Goal: Information Seeking & Learning: Learn about a topic

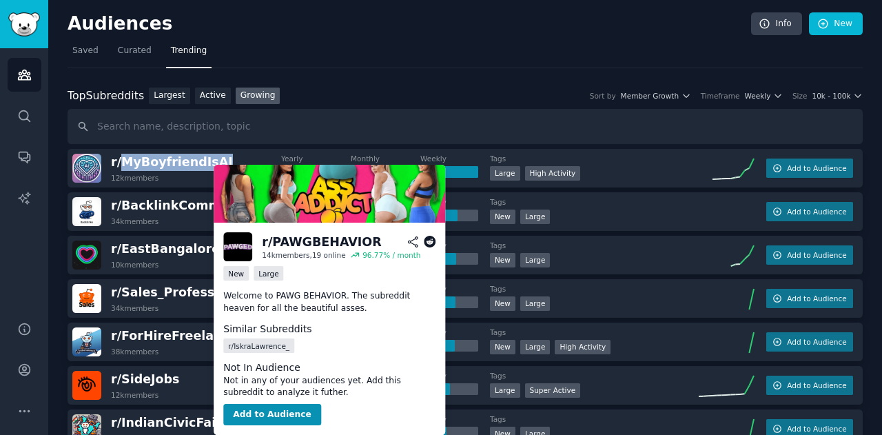
scroll to position [672, 0]
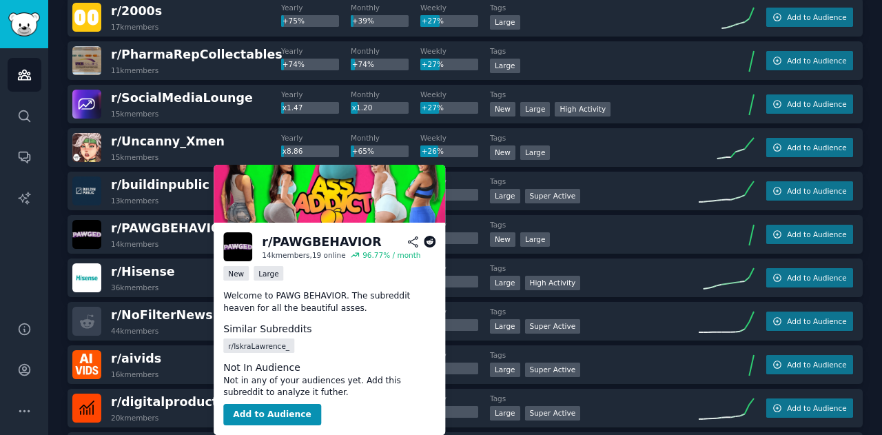
click at [430, 241] on icon at bounding box center [430, 242] width 12 height 12
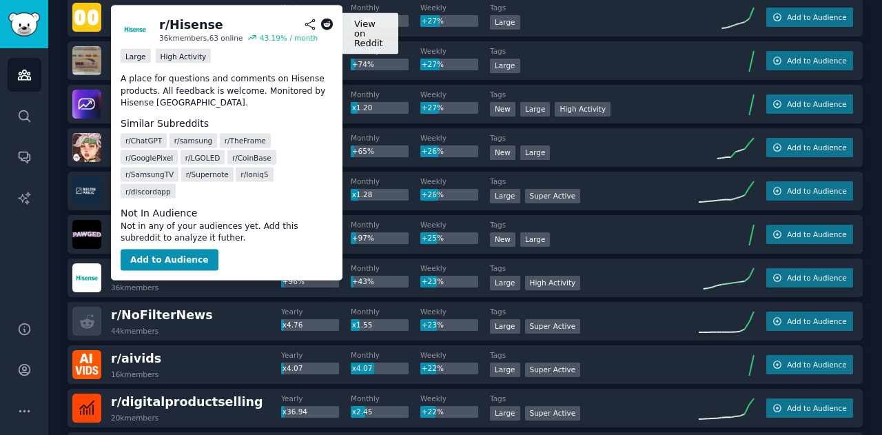
click at [326, 25] on icon at bounding box center [327, 25] width 12 height 12
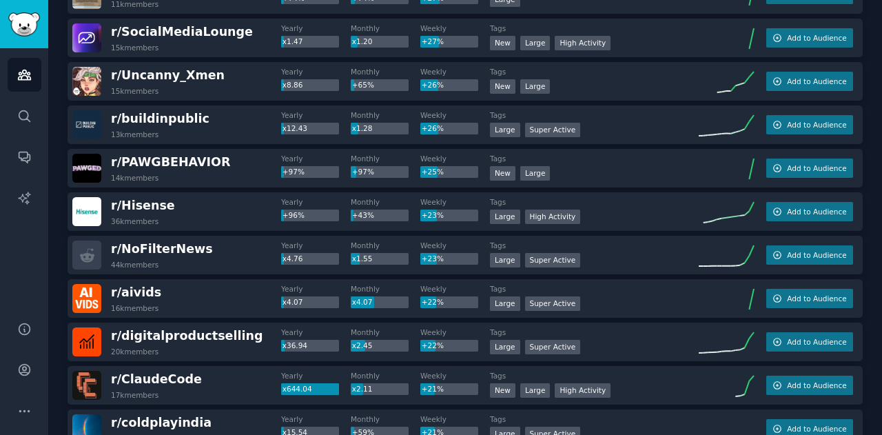
scroll to position [741, 0]
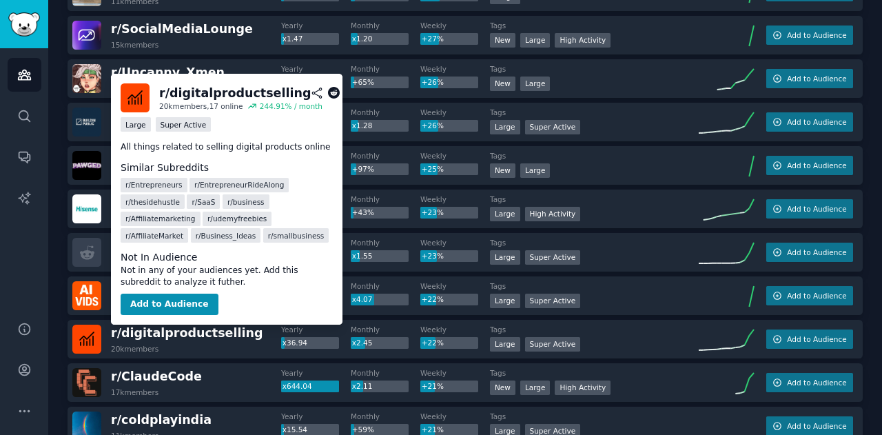
click at [328, 90] on icon at bounding box center [334, 93] width 12 height 12
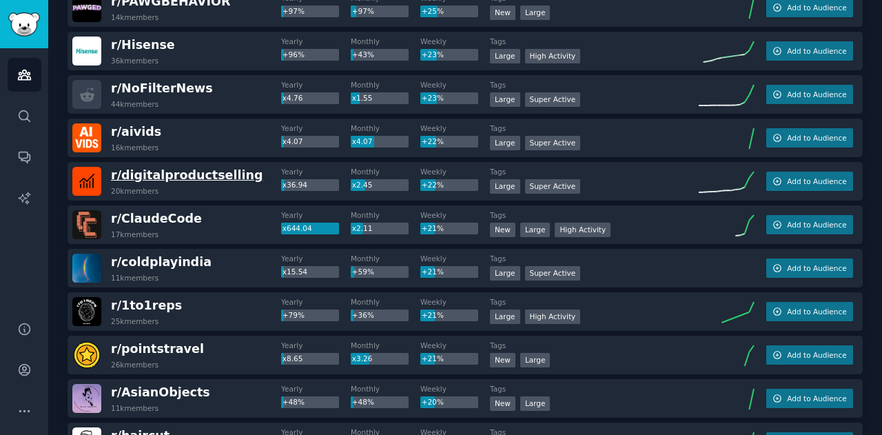
scroll to position [904, 0]
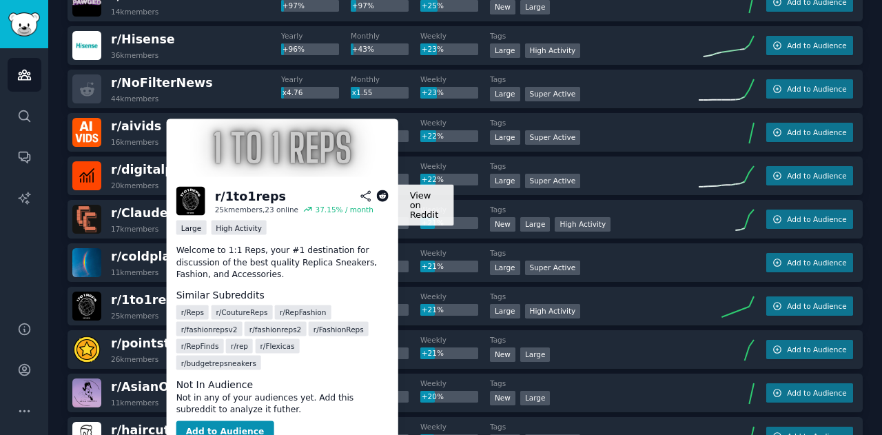
click at [384, 193] on icon at bounding box center [382, 196] width 12 height 12
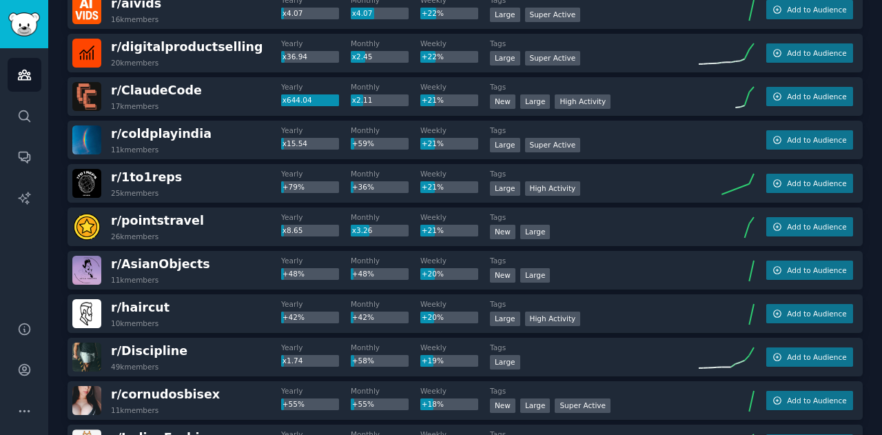
scroll to position [1033, 0]
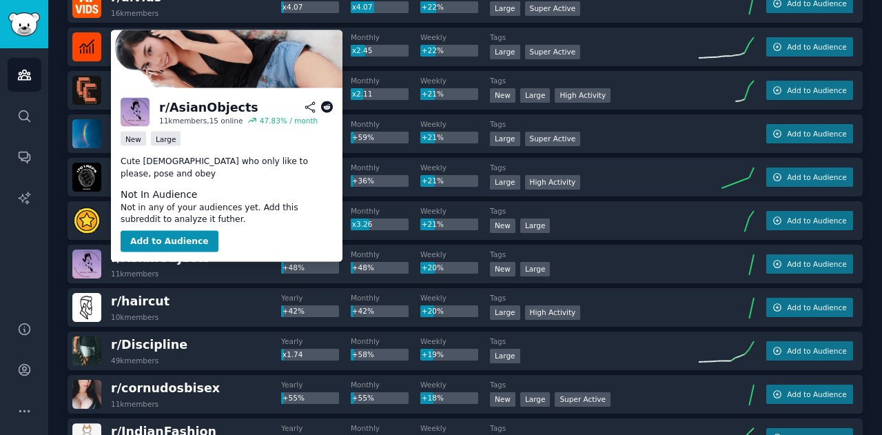
click at [327, 107] on icon at bounding box center [327, 107] width 12 height 12
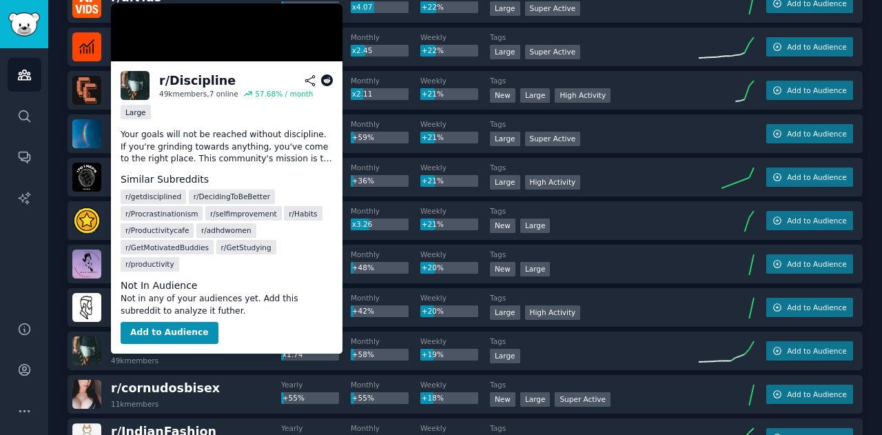
click at [325, 79] on icon at bounding box center [327, 80] width 12 height 12
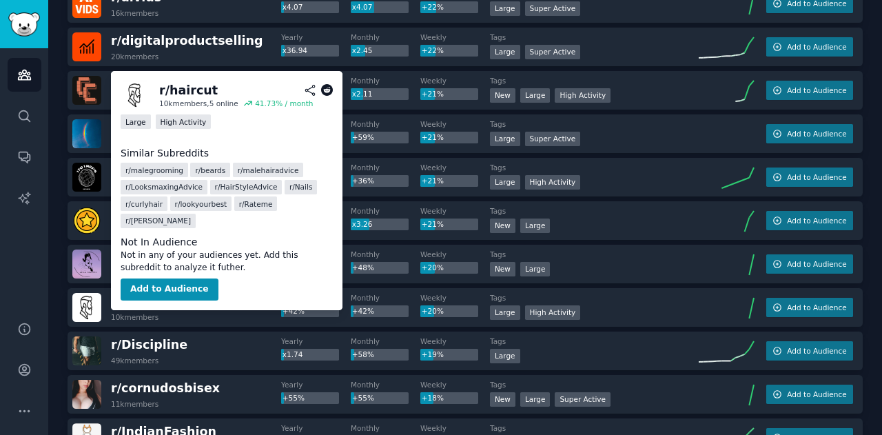
click at [327, 92] on icon at bounding box center [327, 90] width 12 height 12
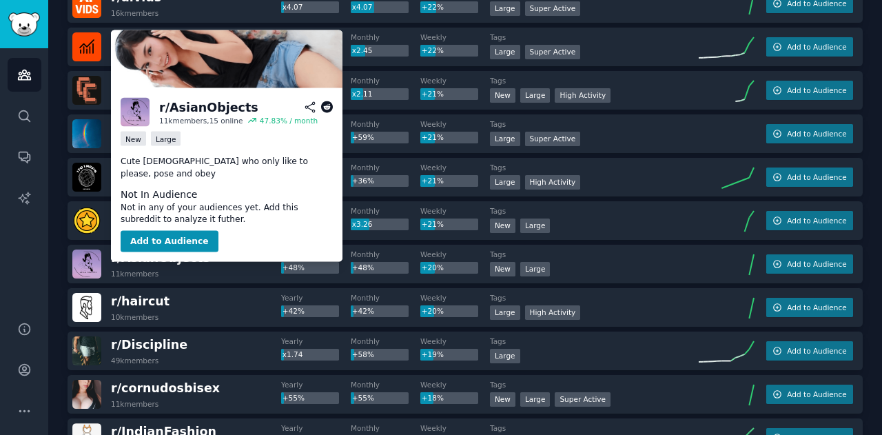
click at [327, 106] on icon at bounding box center [327, 107] width 12 height 12
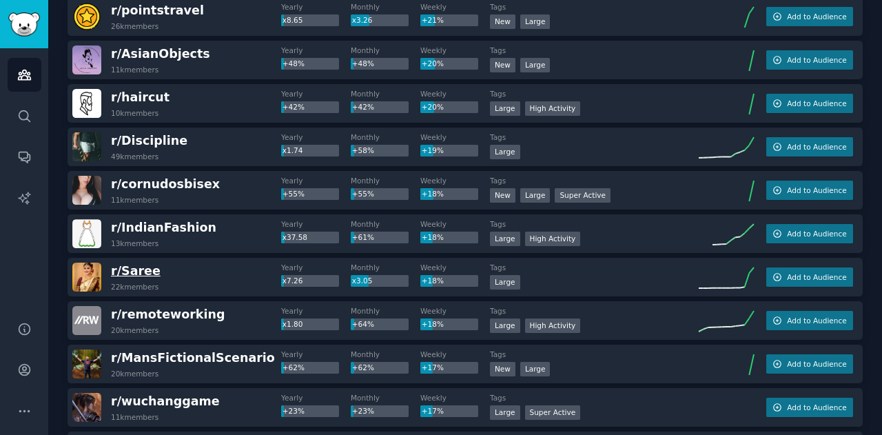
scroll to position [1238, 0]
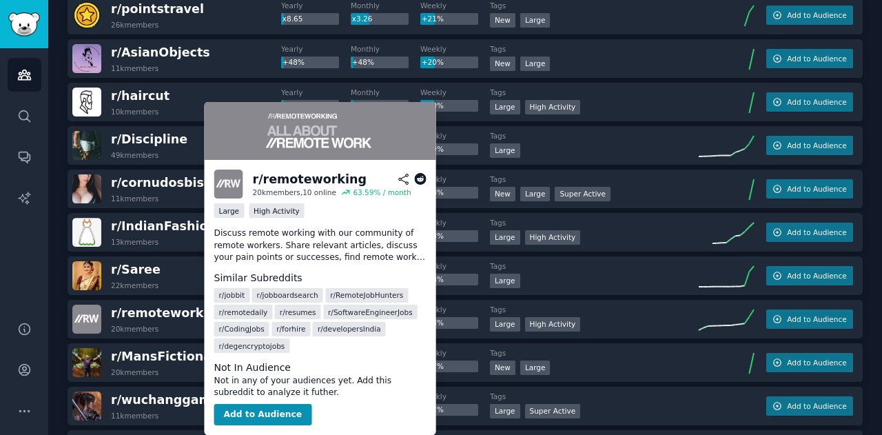
click at [422, 178] on icon at bounding box center [420, 179] width 12 height 12
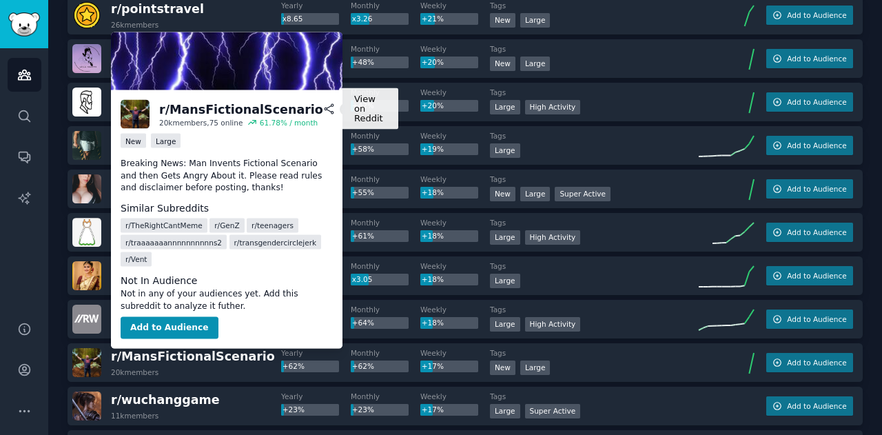
click at [340, 107] on icon at bounding box center [346, 109] width 12 height 12
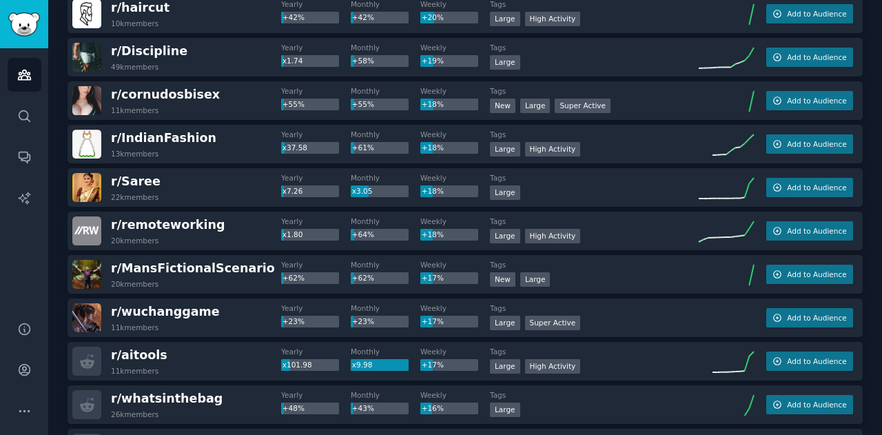
scroll to position [1328, 0]
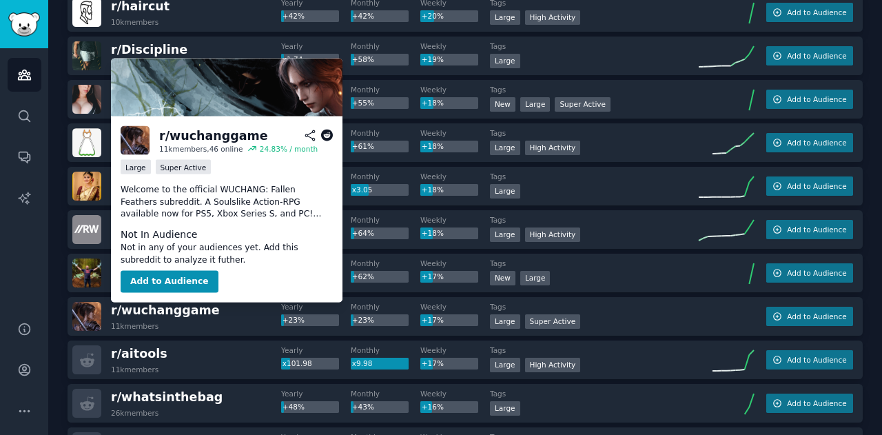
click at [327, 136] on icon at bounding box center [327, 136] width 12 height 12
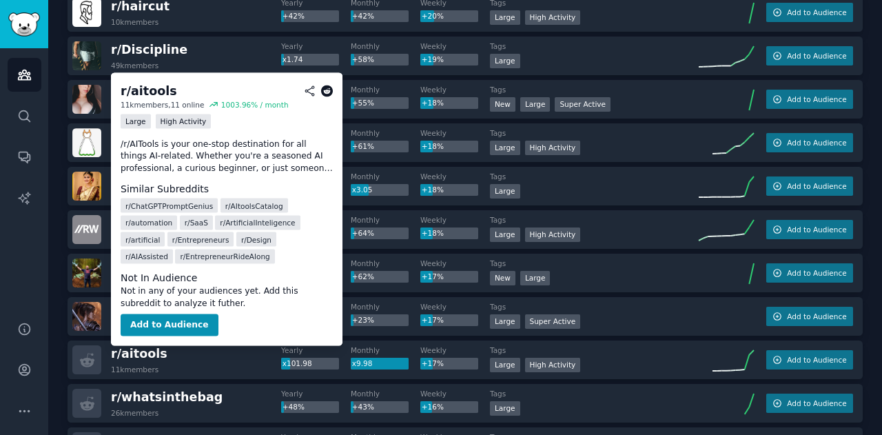
click at [329, 90] on icon at bounding box center [327, 91] width 12 height 12
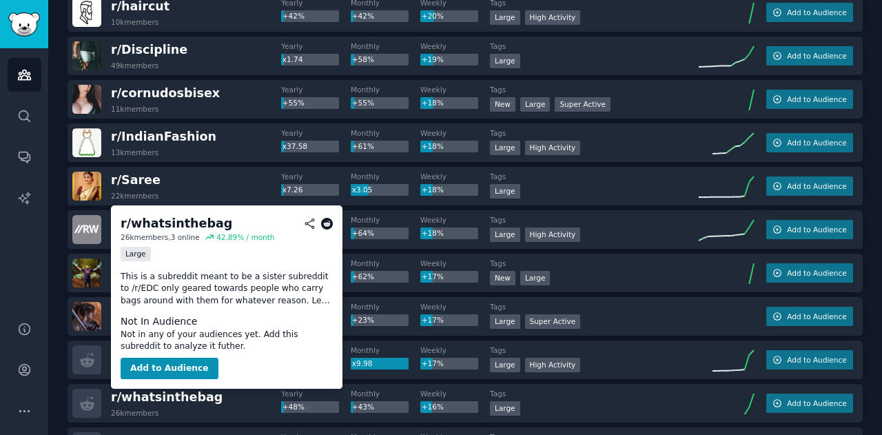
click at [328, 219] on icon at bounding box center [327, 224] width 12 height 12
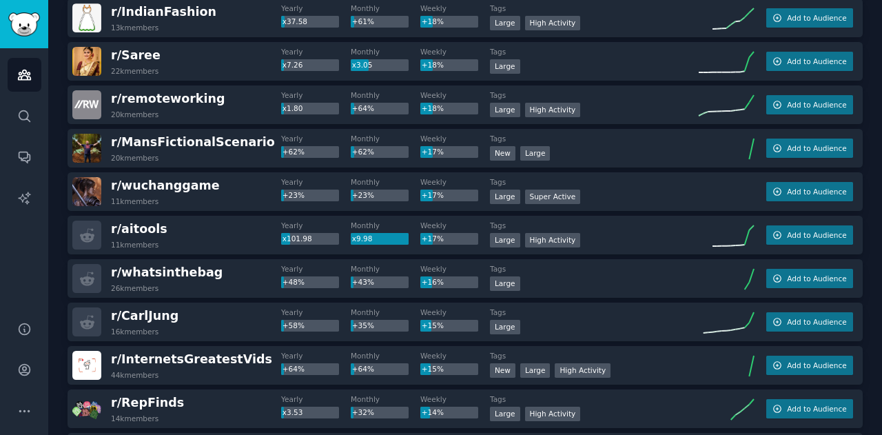
scroll to position [1455, 0]
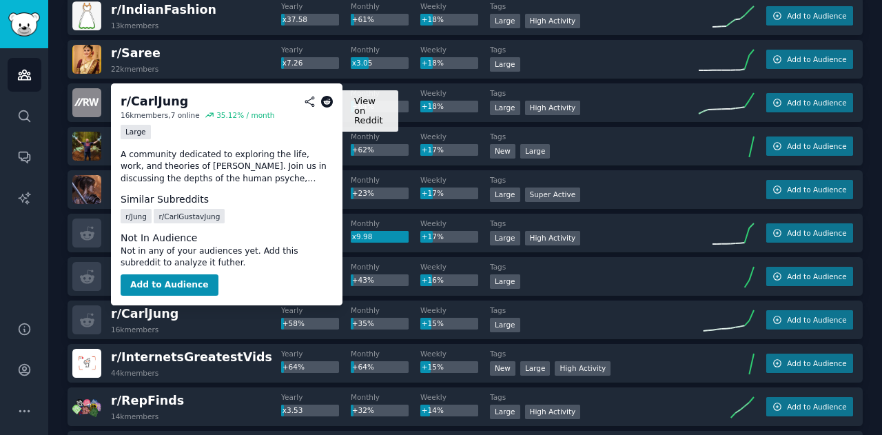
click at [328, 100] on icon at bounding box center [327, 102] width 12 height 12
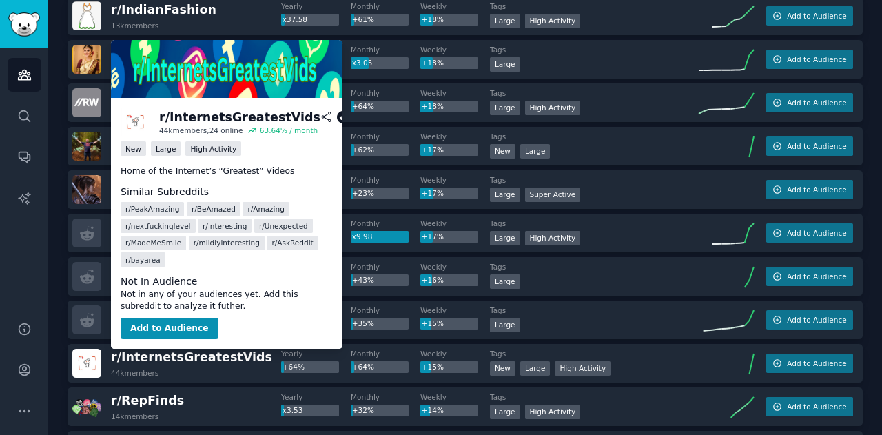
click at [337, 116] on icon at bounding box center [343, 117] width 12 height 12
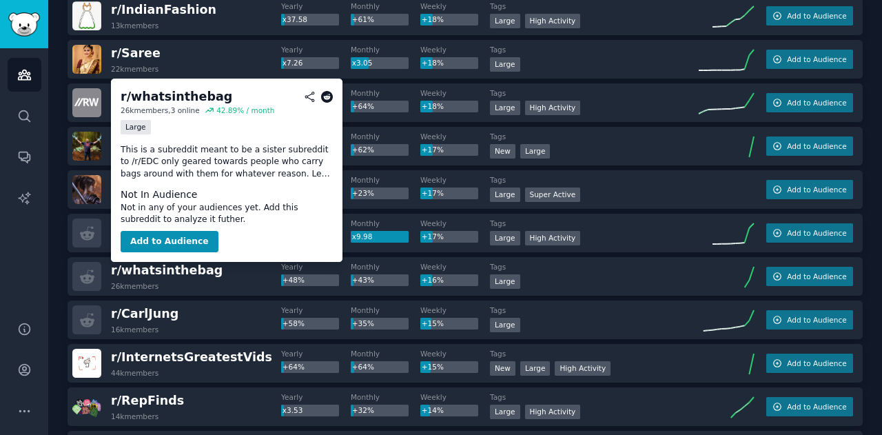
click at [326, 96] on icon at bounding box center [327, 97] width 12 height 12
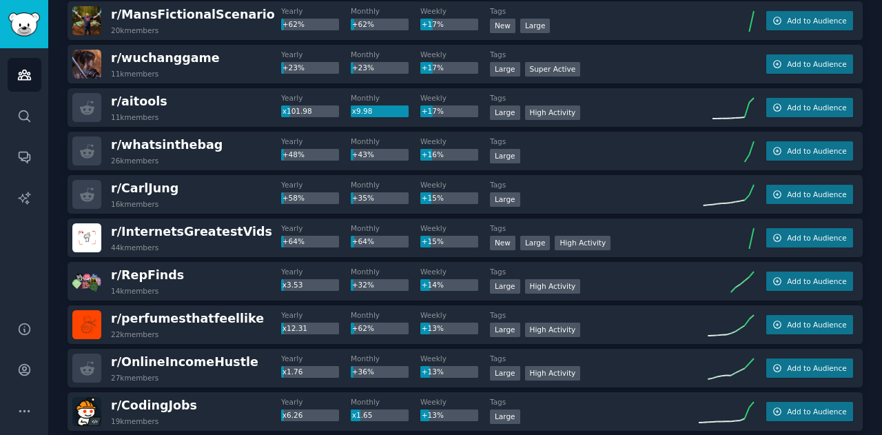
scroll to position [1546, 0]
